Goal: Task Accomplishment & Management: Manage account settings

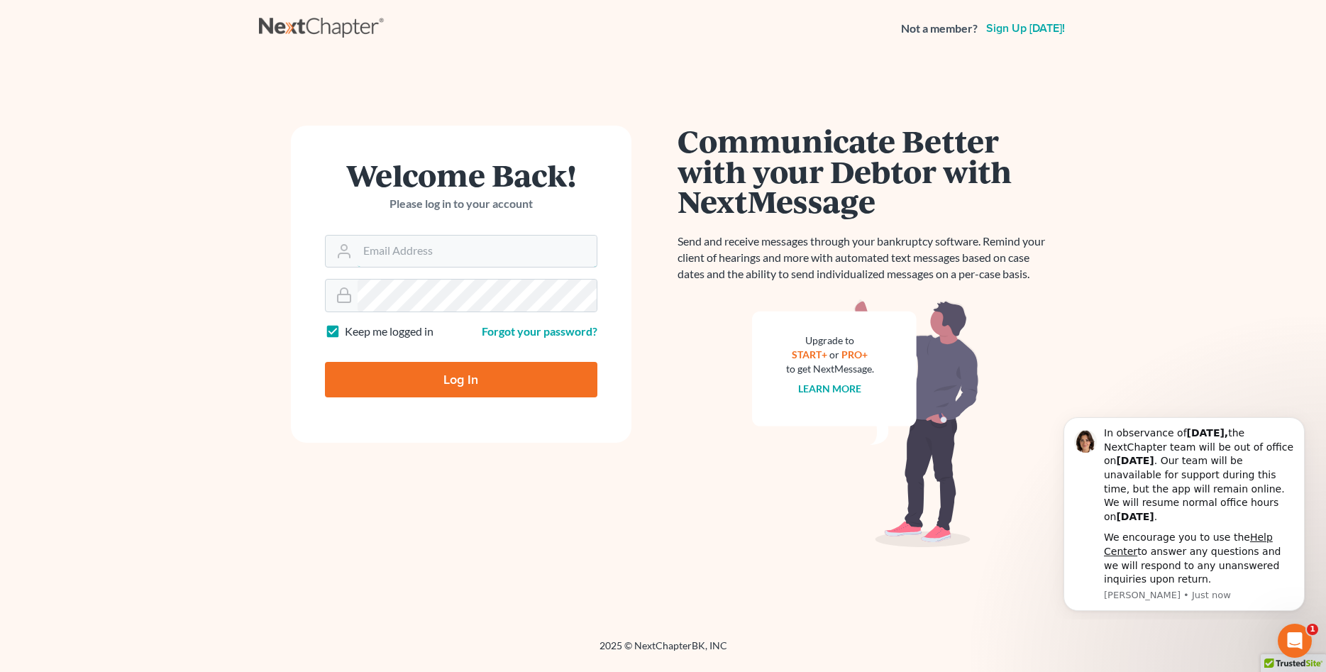
type input "[PERSON_NAME][EMAIL_ADDRESS][DOMAIN_NAME]"
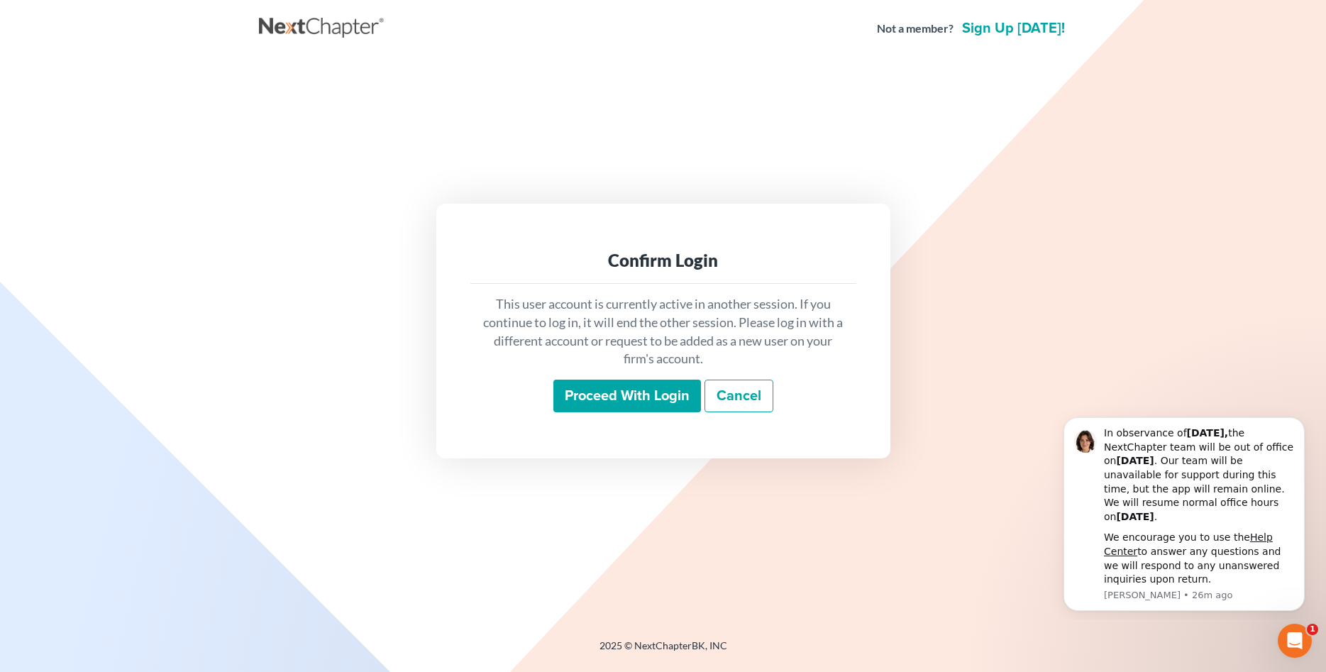
click at [623, 394] on input "Proceed with login" at bounding box center [627, 395] width 148 height 33
